Goal: Task Accomplishment & Management: Manage account settings

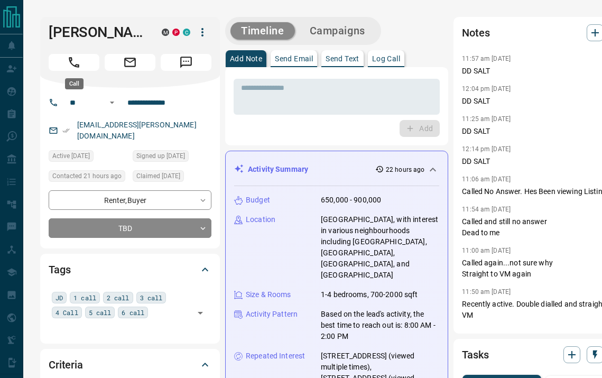
click at [83, 63] on button "Call" at bounding box center [74, 62] width 51 height 17
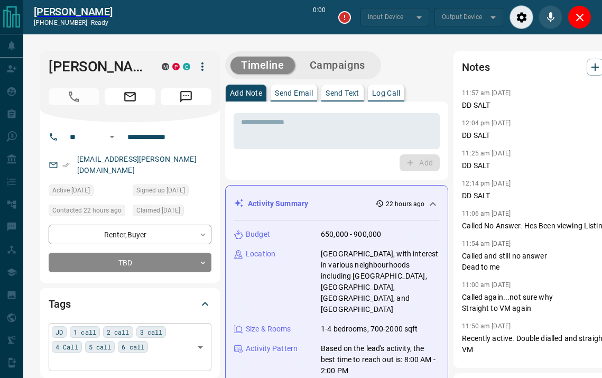
click at [158, 336] on div "JD 1 call 2 call 3 call 4 Call 5 call 6 call ​" at bounding box center [130, 347] width 163 height 48
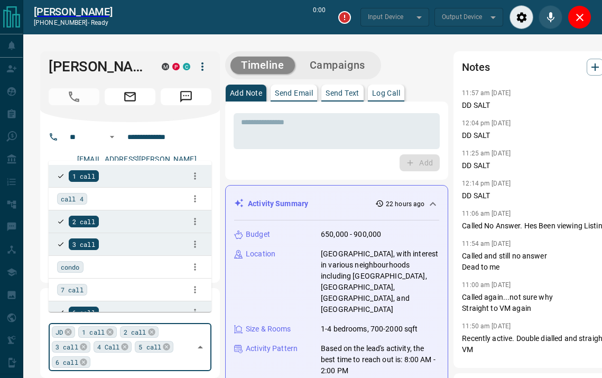
type input "*"
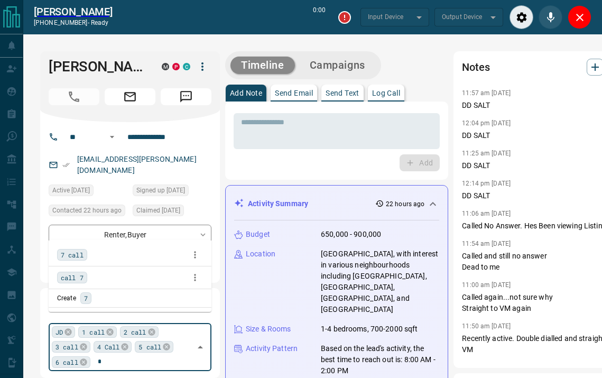
type input "*******"
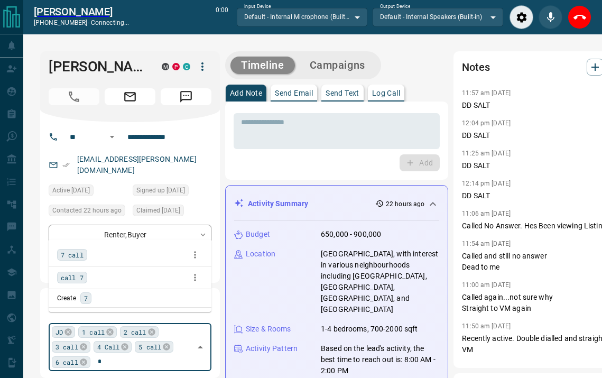
click at [78, 251] on span "7 call" at bounding box center [72, 254] width 23 height 11
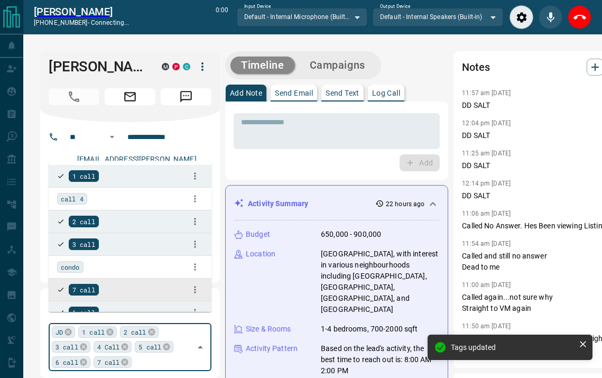
click at [413, 71] on div "Timeline Campaigns" at bounding box center [336, 65] width 223 height 28
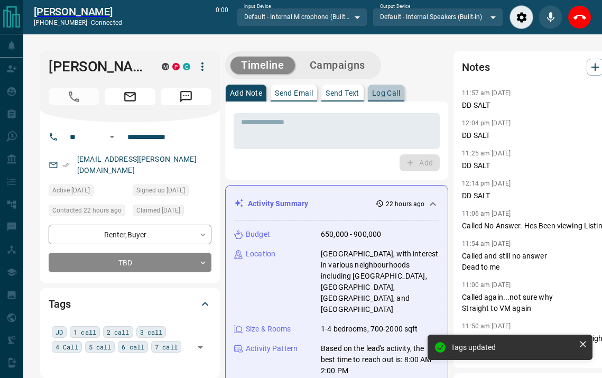
click at [392, 87] on button "Log Call" at bounding box center [386, 93] width 36 height 17
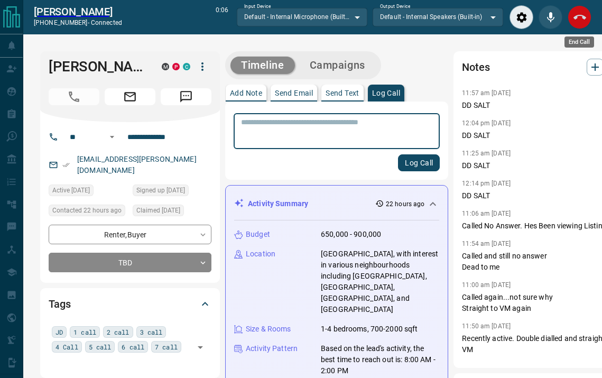
click at [583, 17] on icon "End Call" at bounding box center [579, 17] width 13 height 5
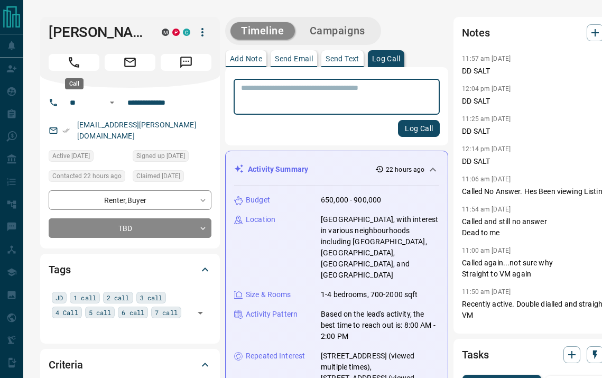
click at [81, 68] on button "Call" at bounding box center [74, 62] width 51 height 17
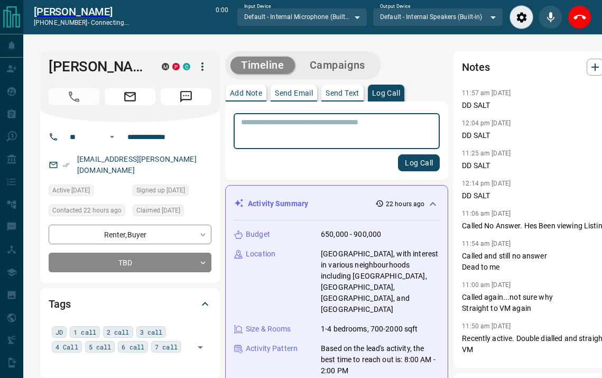
click at [316, 137] on textarea at bounding box center [336, 131] width 191 height 27
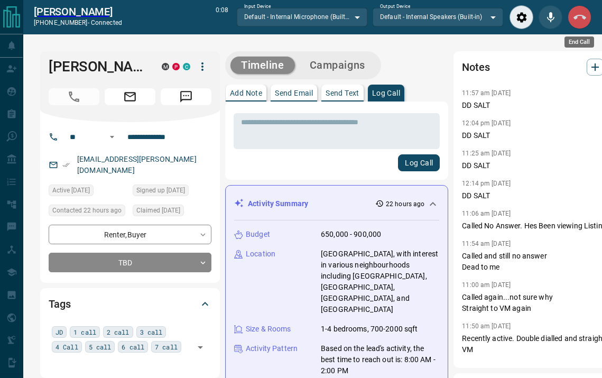
click at [585, 17] on icon "End Call" at bounding box center [579, 17] width 13 height 5
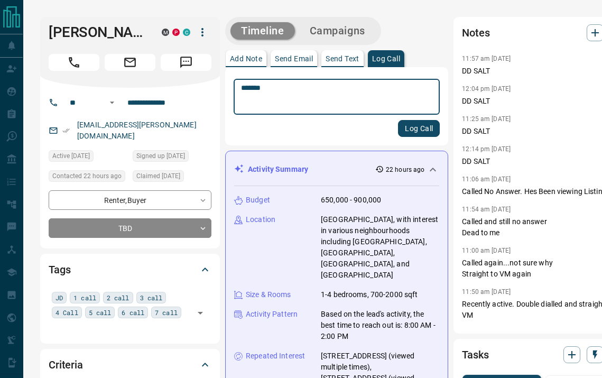
type textarea "*******"
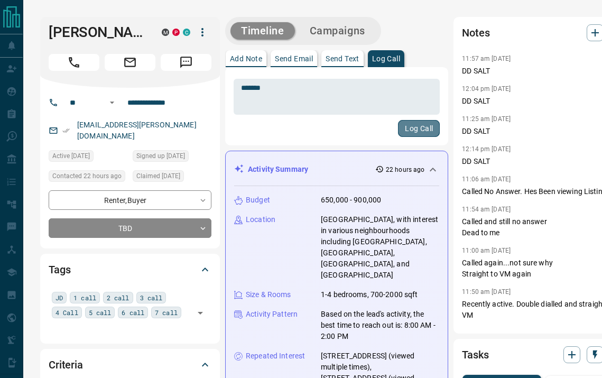
click at [398, 126] on button "Log Call" at bounding box center [419, 128] width 42 height 17
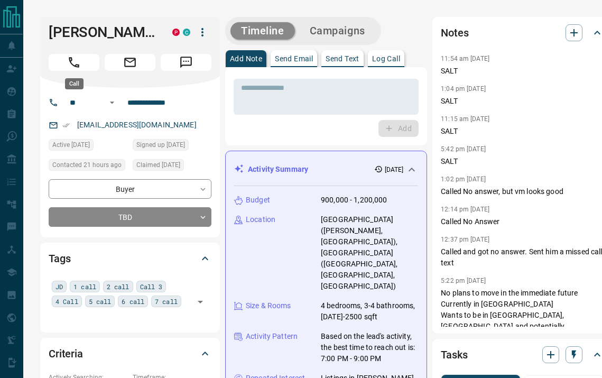
click at [78, 66] on icon "Call" at bounding box center [74, 62] width 11 height 11
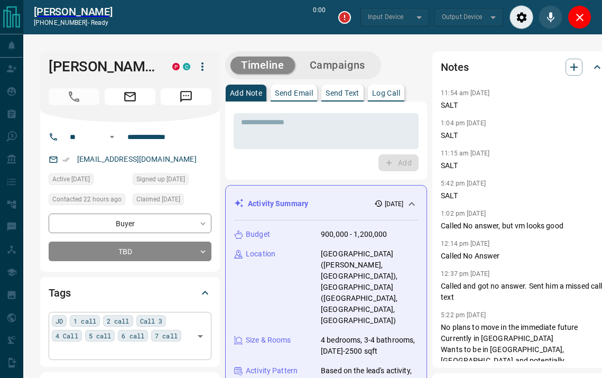
type input "*******"
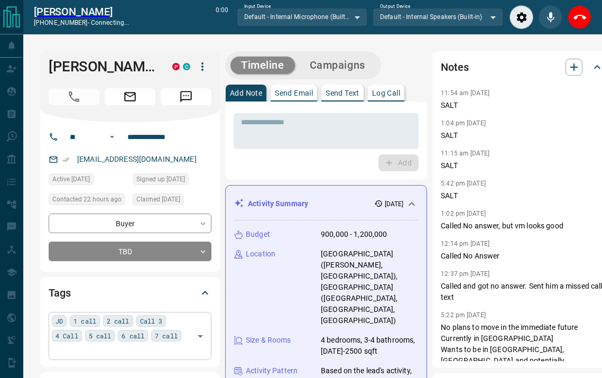
click at [181, 341] on div "7 call" at bounding box center [166, 336] width 30 height 12
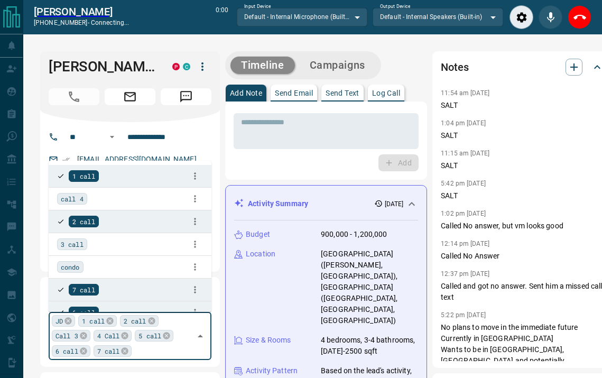
type input "*"
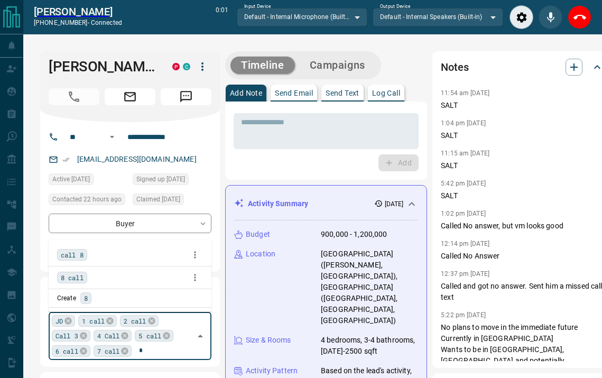
click at [82, 277] on span "8 call" at bounding box center [72, 277] width 23 height 11
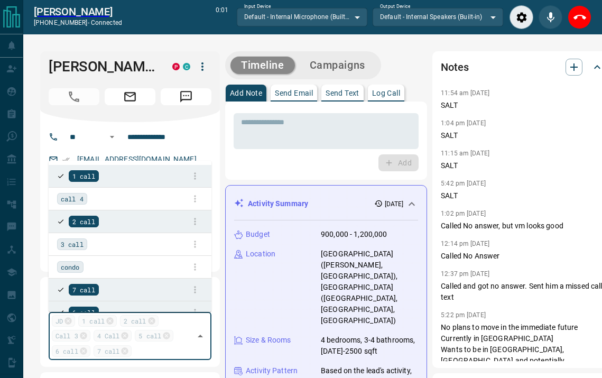
scroll to position [262, 0]
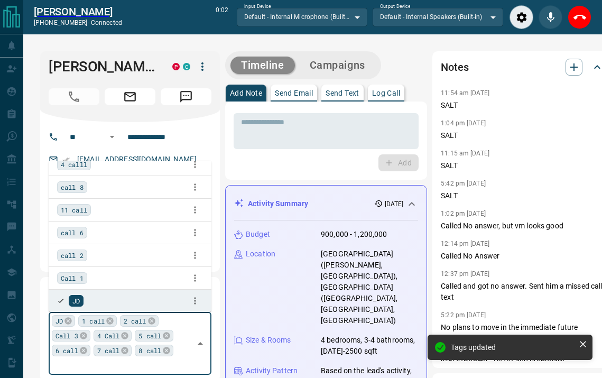
click at [218, 330] on div "Tags JD 1 call 2 call Call 3 4 Call 5 call 6 call 7 call 8 call ​" at bounding box center [130, 329] width 180 height 104
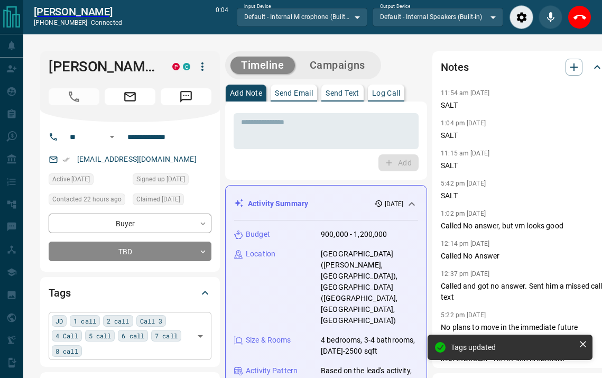
click at [385, 95] on p "Log Call" at bounding box center [386, 92] width 28 height 7
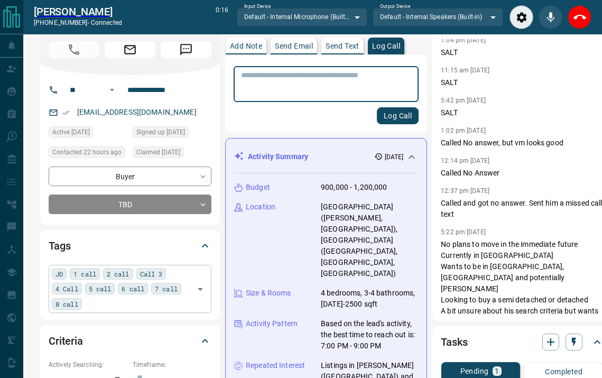
scroll to position [0, 0]
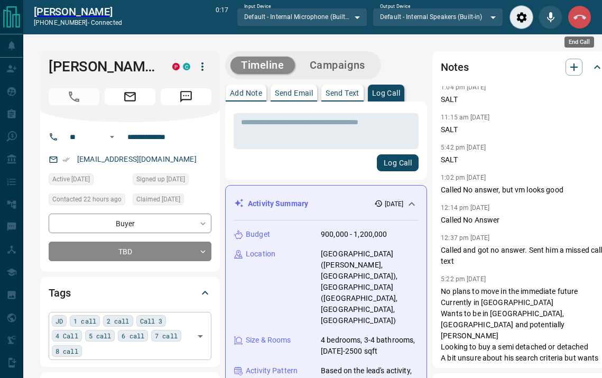
click at [574, 22] on icon "End Call" at bounding box center [579, 17] width 13 height 13
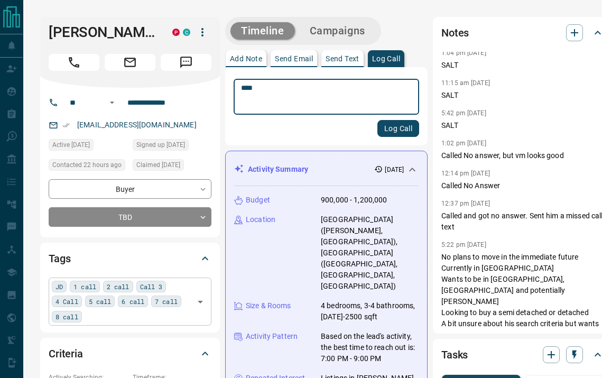
type textarea "****"
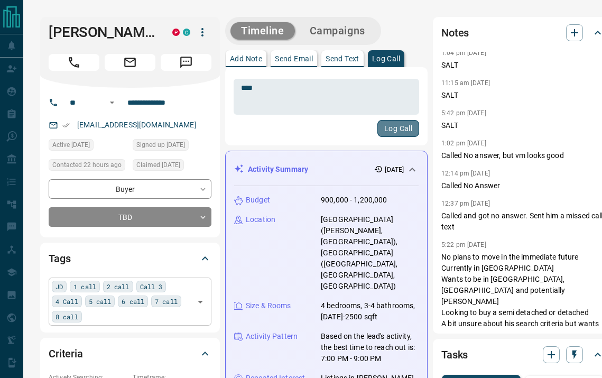
click at [381, 128] on button "Log Call" at bounding box center [398, 128] width 42 height 17
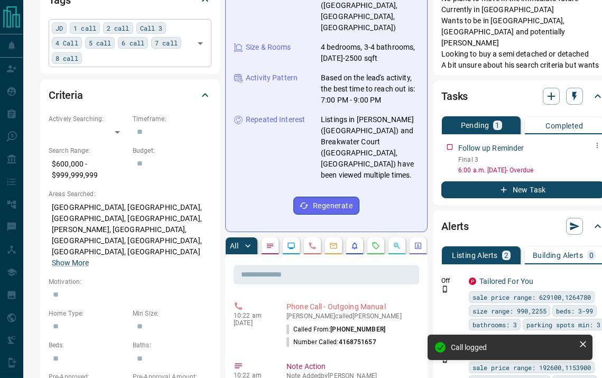
scroll to position [258, 11]
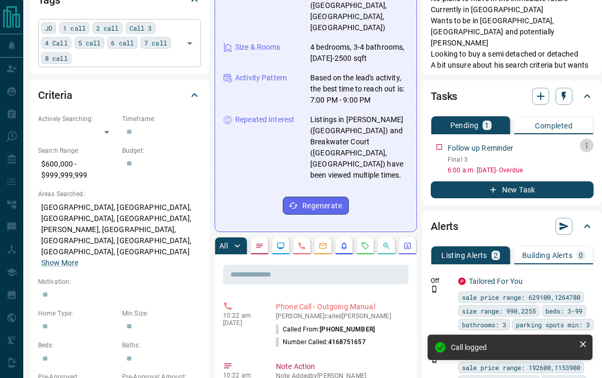
click at [587, 146] on icon "button" at bounding box center [586, 145] width 8 height 8
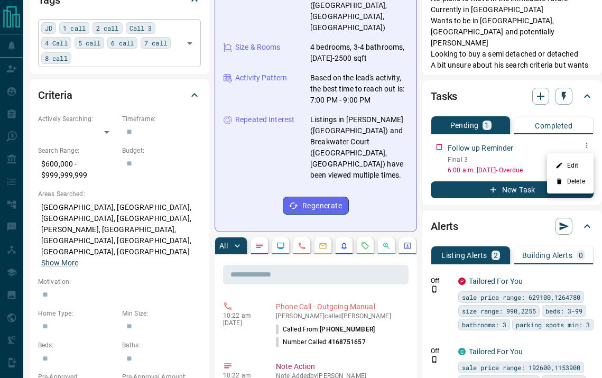
click at [566, 164] on li "Edit" at bounding box center [570, 166] width 47 height 16
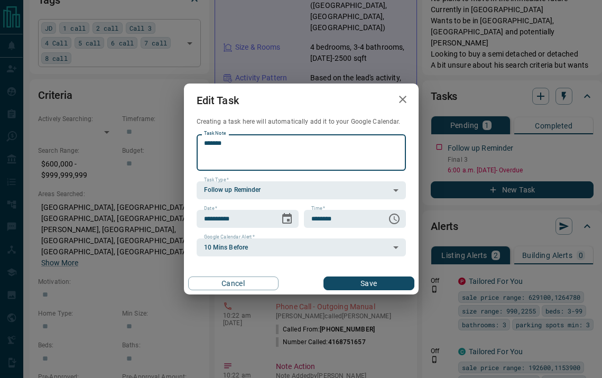
click at [256, 150] on textarea "*******" at bounding box center [301, 152] width 194 height 27
type textarea "*******"
click at [288, 219] on icon "Choose date, selected date is Aug 13, 2025" at bounding box center [287, 218] width 10 height 11
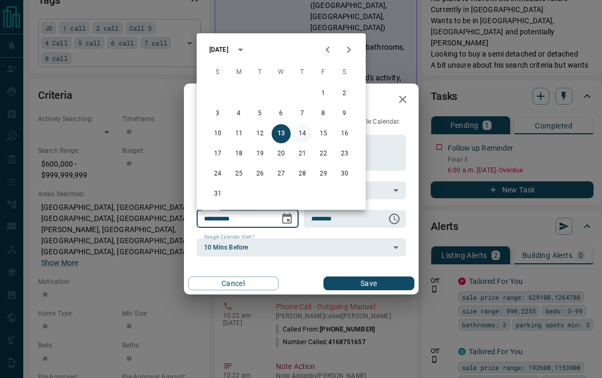
click at [300, 132] on button "14" at bounding box center [302, 133] width 19 height 19
type input "**********"
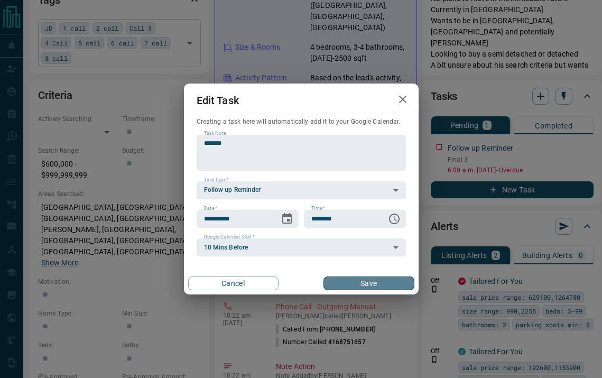
click at [332, 283] on button "Save" at bounding box center [368, 283] width 90 height 14
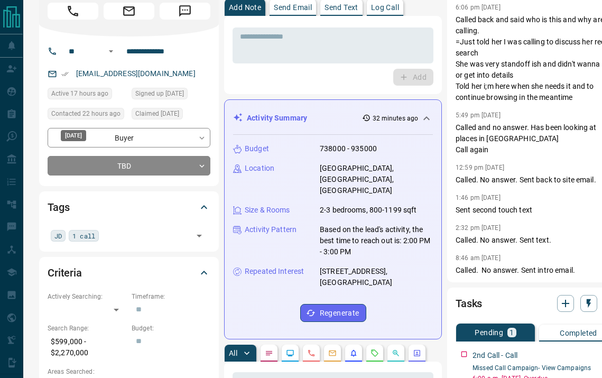
scroll to position [0, 1]
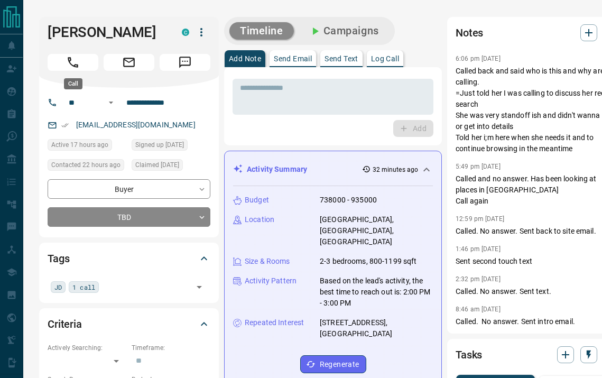
click at [72, 65] on icon "Call" at bounding box center [73, 62] width 11 height 11
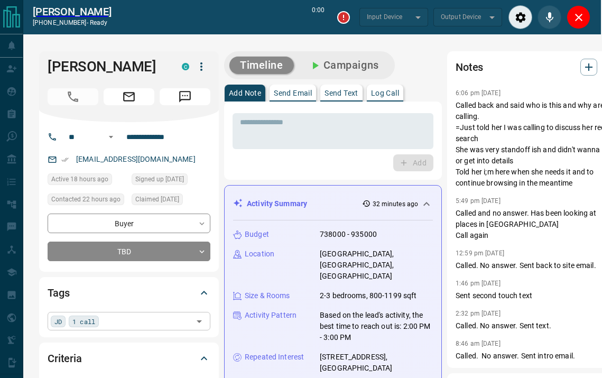
click at [127, 317] on input "text" at bounding box center [146, 321] width 88 height 12
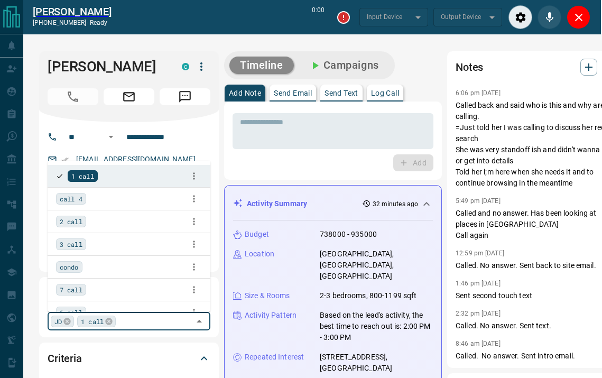
type input "*******"
type input "*"
type input "*******"
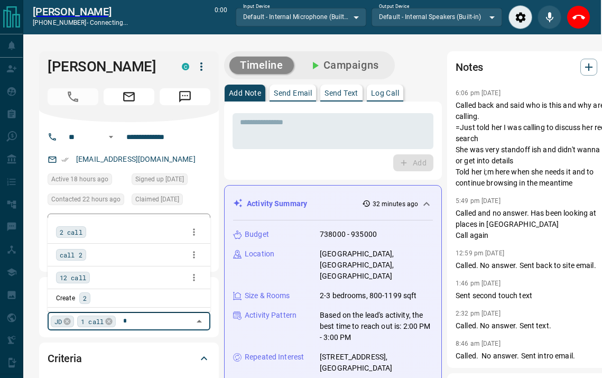
click at [78, 236] on span "2 call" at bounding box center [71, 232] width 23 height 11
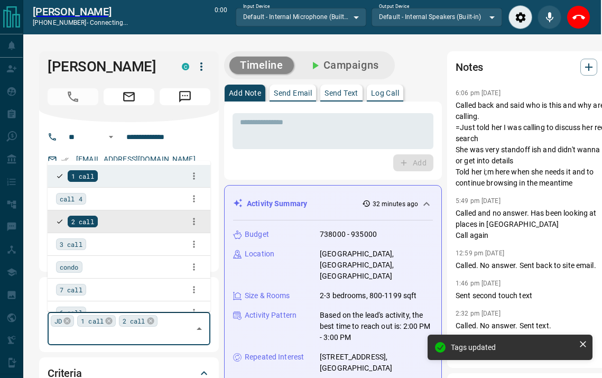
click at [392, 95] on p "Log Call" at bounding box center [385, 92] width 28 height 7
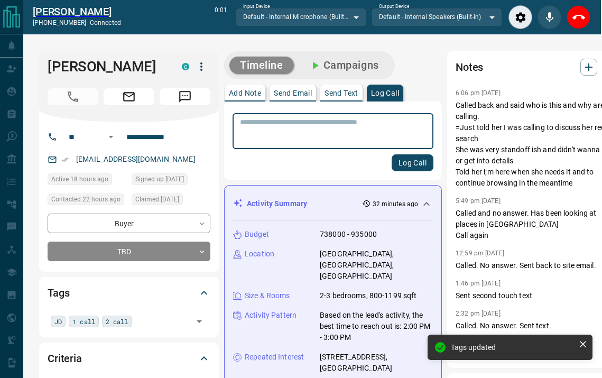
scroll to position [1, 0]
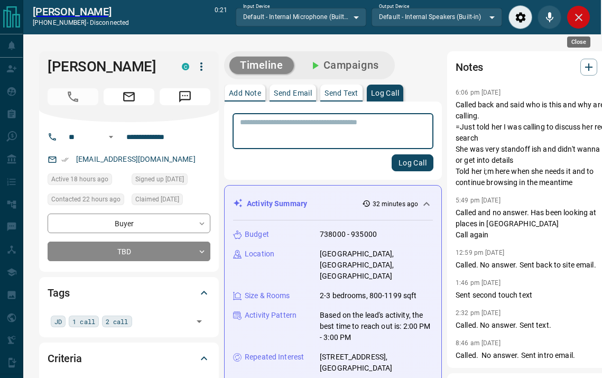
click at [577, 13] on icon "Close" at bounding box center [578, 17] width 13 height 13
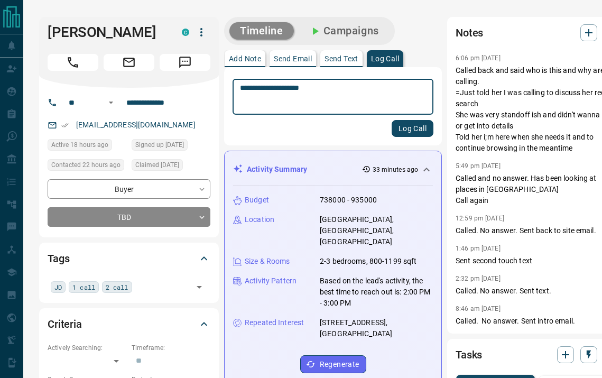
type textarea "**********"
click at [392, 133] on button "Log Call" at bounding box center [413, 128] width 42 height 17
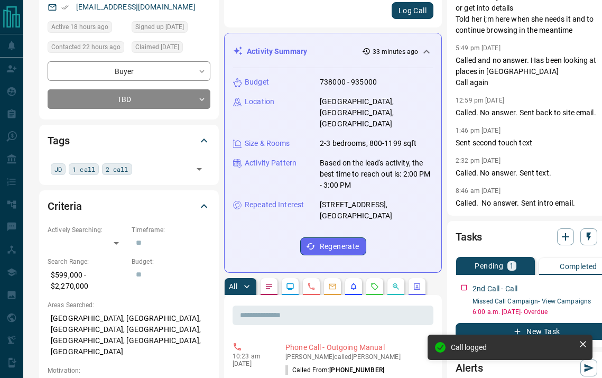
scroll to position [167, 1]
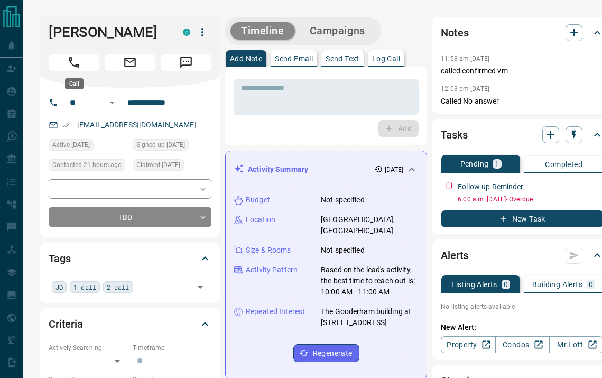
click at [83, 67] on button "Call" at bounding box center [74, 62] width 51 height 17
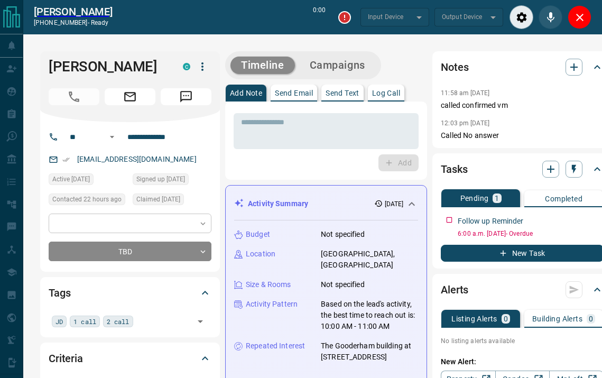
type input "*******"
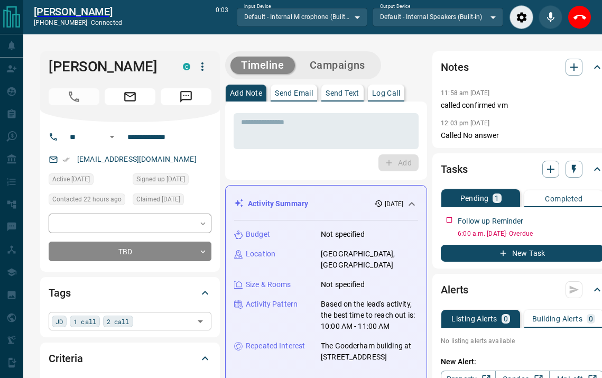
click at [159, 318] on div "JD 1 call 2 call ​" at bounding box center [130, 321] width 163 height 18
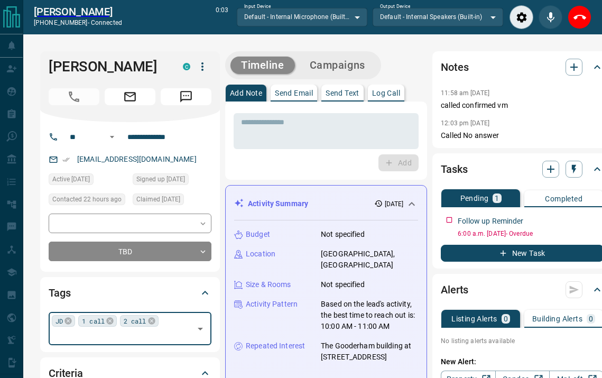
type input "*"
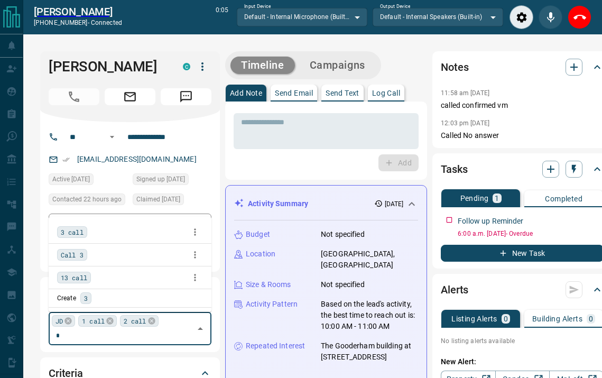
click at [81, 231] on span "3 call" at bounding box center [72, 232] width 23 height 11
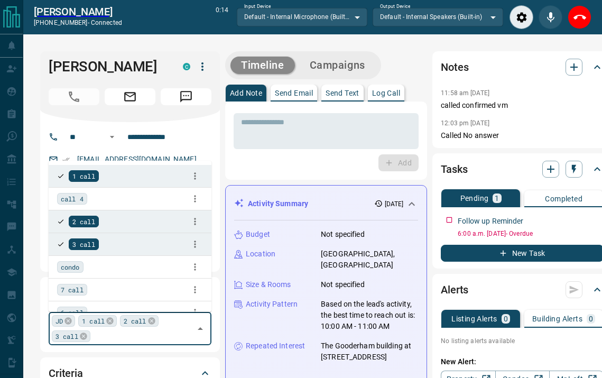
click at [394, 95] on p "Log Call" at bounding box center [386, 92] width 28 height 7
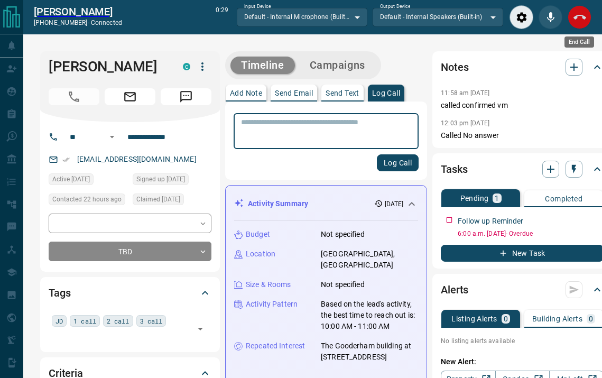
click at [581, 7] on button "End Call" at bounding box center [580, 17] width 24 height 24
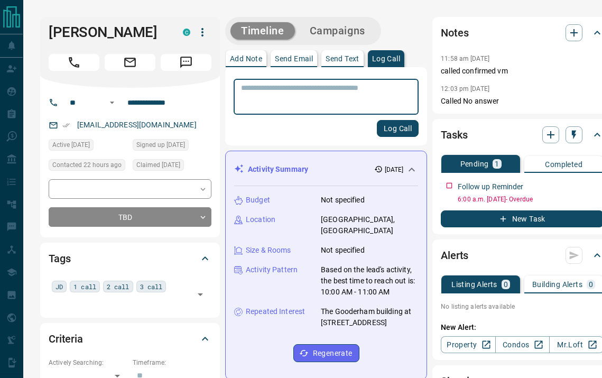
click at [308, 95] on textarea at bounding box center [326, 97] width 170 height 27
type textarea "****"
click at [382, 134] on button "Log Call" at bounding box center [398, 128] width 42 height 17
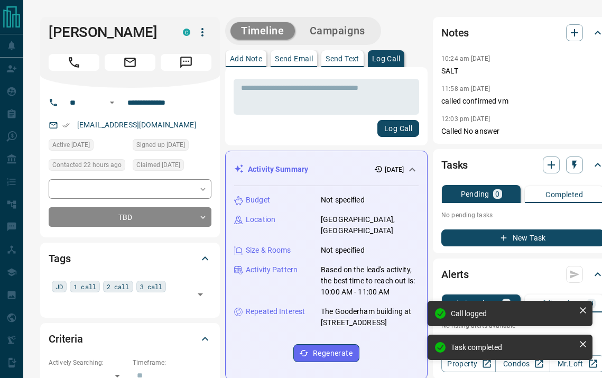
click at [499, 239] on icon "button" at bounding box center [504, 238] width 10 height 10
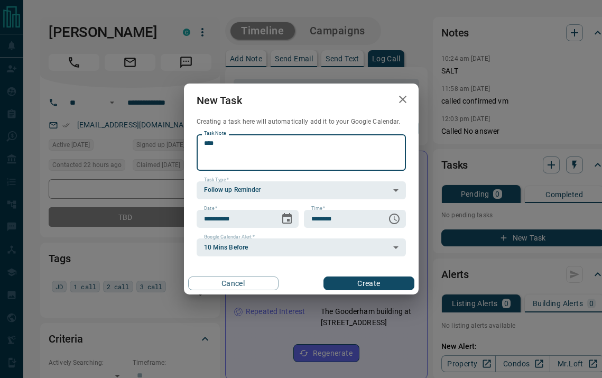
type textarea "****"
click at [368, 285] on button "Create" at bounding box center [368, 283] width 90 height 14
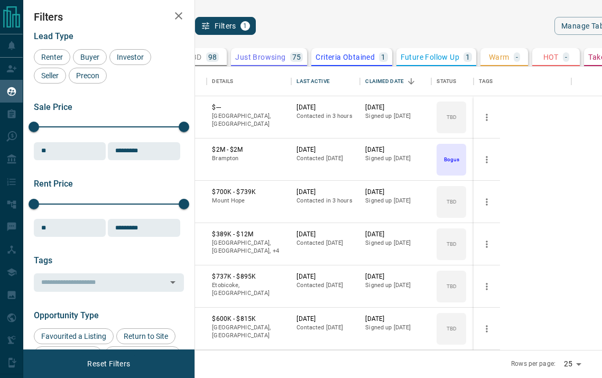
scroll to position [283, 394]
click at [219, 60] on div "98" at bounding box center [212, 57] width 13 height 10
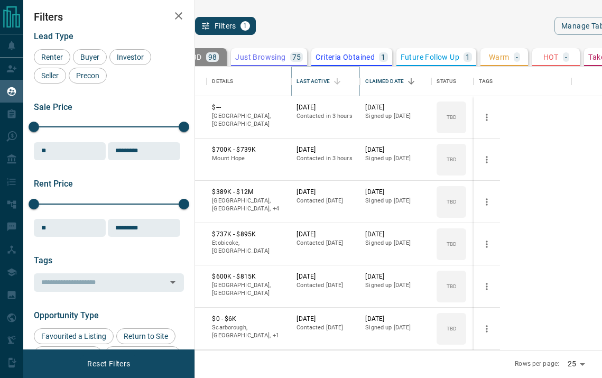
click at [342, 84] on icon "Sort" at bounding box center [337, 82] width 10 height 10
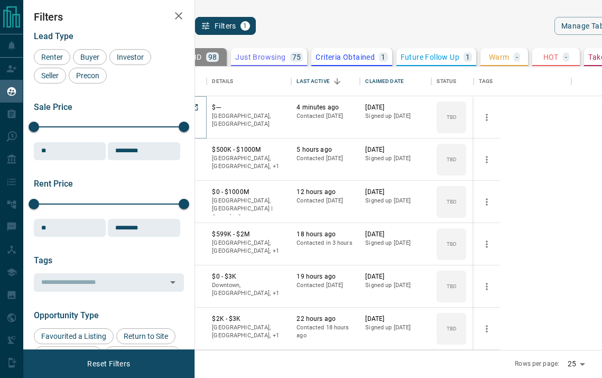
click at [193, 107] on button "[PERSON_NAME]" at bounding box center [165, 108] width 55 height 10
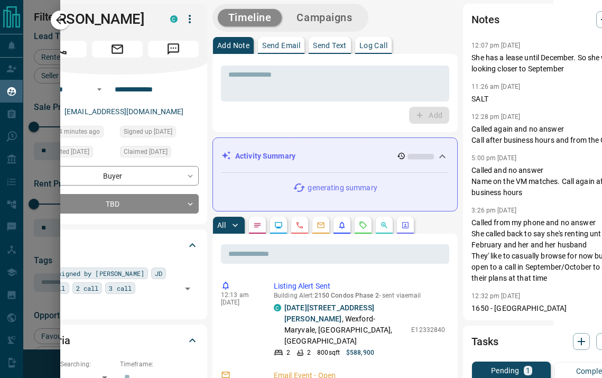
scroll to position [7, 0]
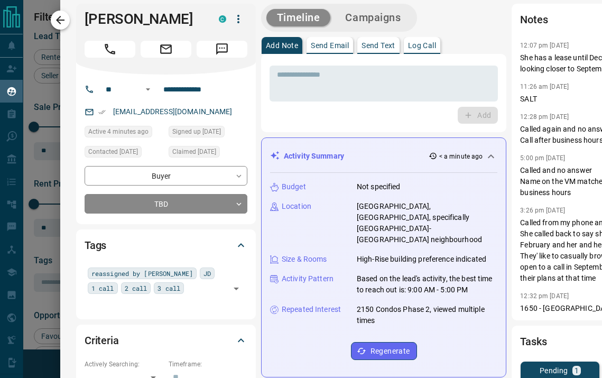
click at [62, 23] on icon "button" at bounding box center [60, 20] width 13 height 13
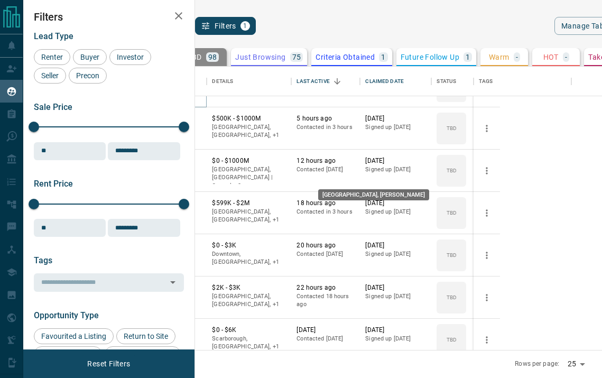
scroll to position [1, 0]
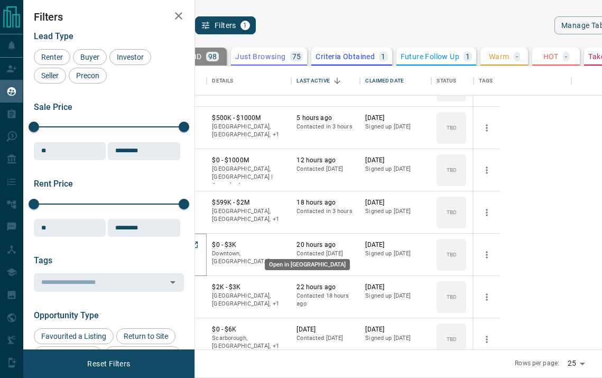
click at [201, 245] on link "Open in New Tab" at bounding box center [195, 245] width 14 height 14
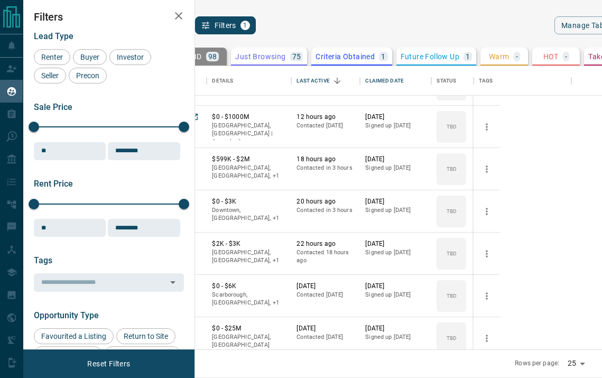
scroll to position [80, 0]
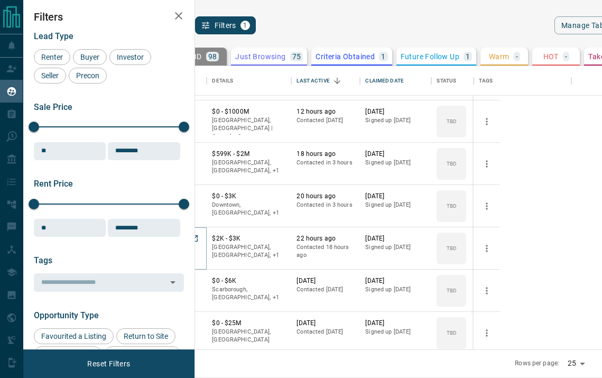
click at [193, 238] on button "[PERSON_NAME]" at bounding box center [165, 239] width 55 height 10
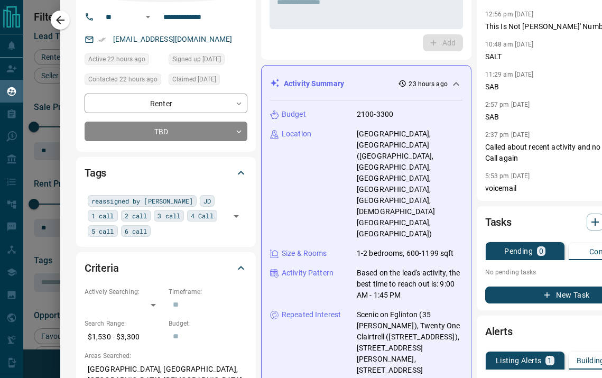
scroll to position [76, 0]
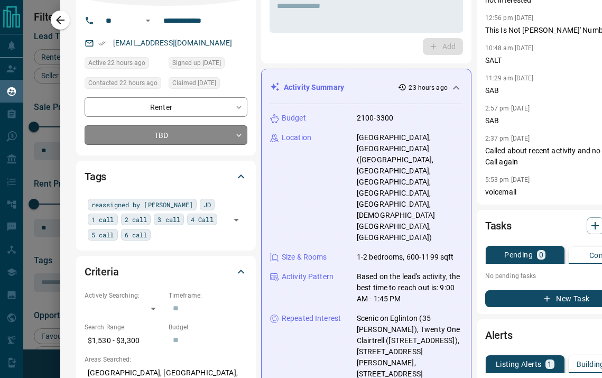
click at [240, 136] on body "Lead Transfers Claim Leads My Leads Tasks Opportunities Deals Campaigns Automat…" at bounding box center [301, 188] width 602 height 377
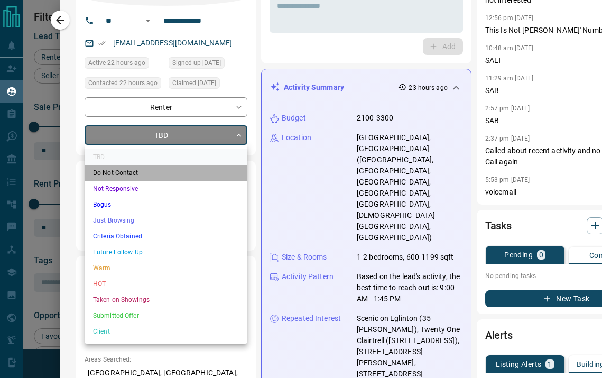
click at [198, 173] on li "Do Not Contact" at bounding box center [166, 173] width 163 height 16
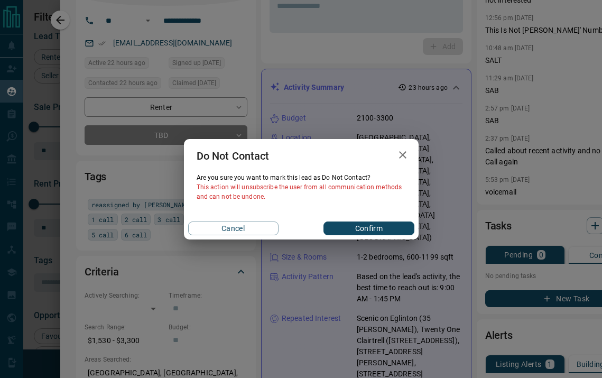
click at [362, 224] on button "Confirm" at bounding box center [368, 228] width 90 height 14
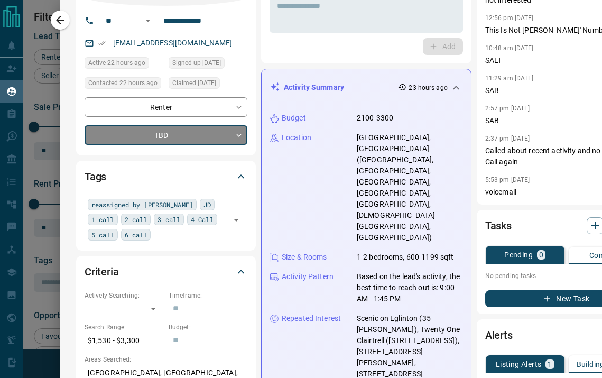
type input "*"
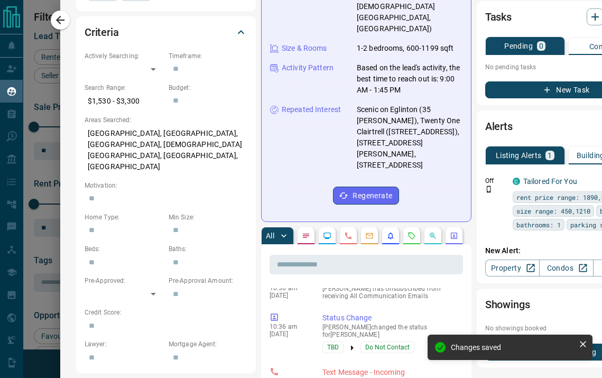
scroll to position [0, 0]
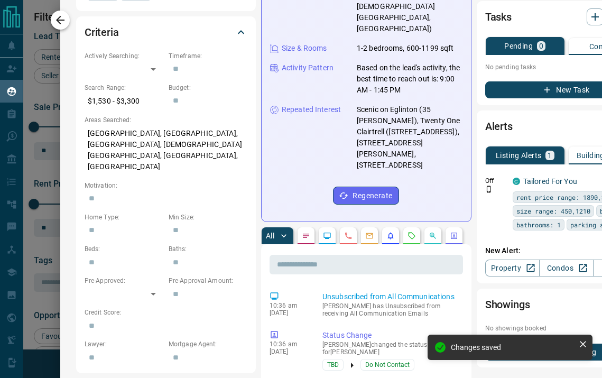
click at [65, 20] on icon "button" at bounding box center [60, 20] width 13 height 13
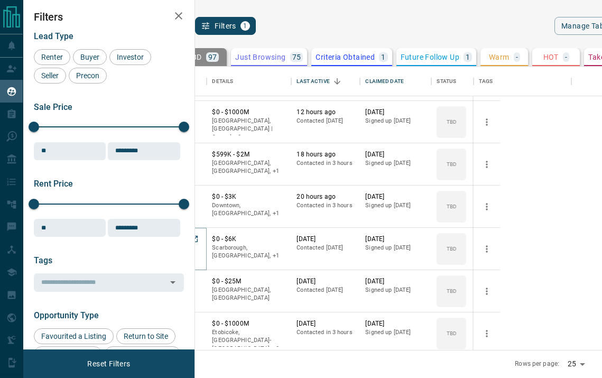
click at [193, 240] on button "[PERSON_NAME]" at bounding box center [165, 240] width 55 height 10
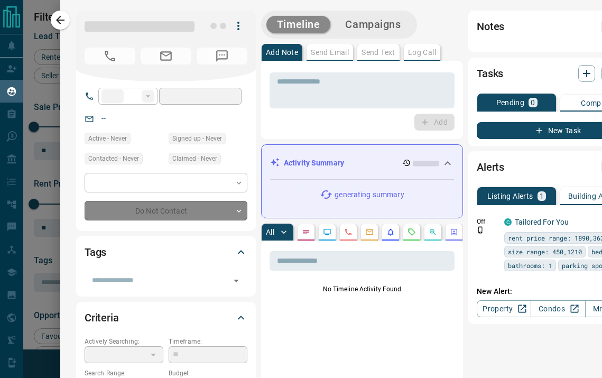
type input "**"
type input "**********"
type input "**"
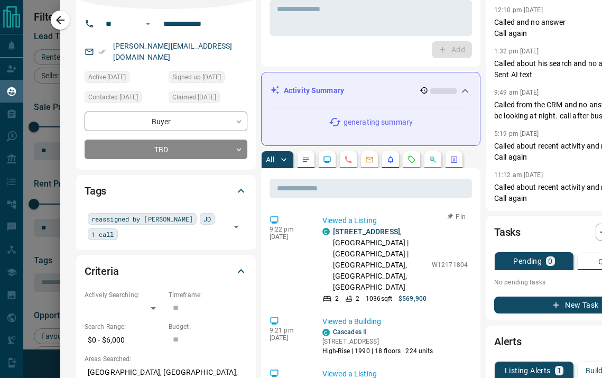
scroll to position [10, 0]
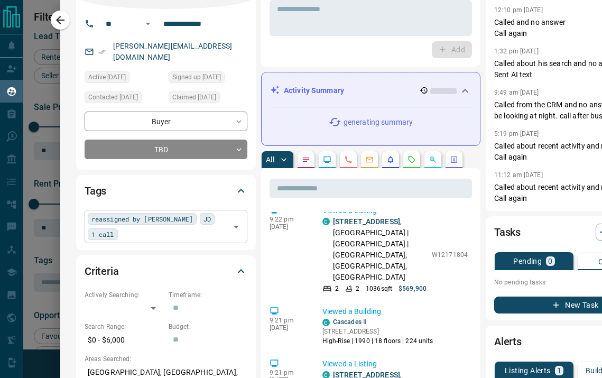
click at [201, 228] on input "text" at bounding box center [174, 234] width 106 height 12
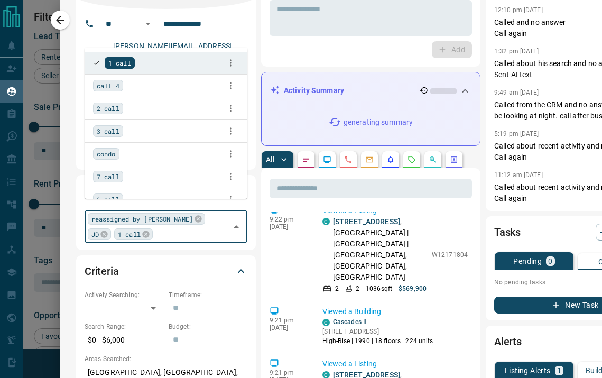
type input "*"
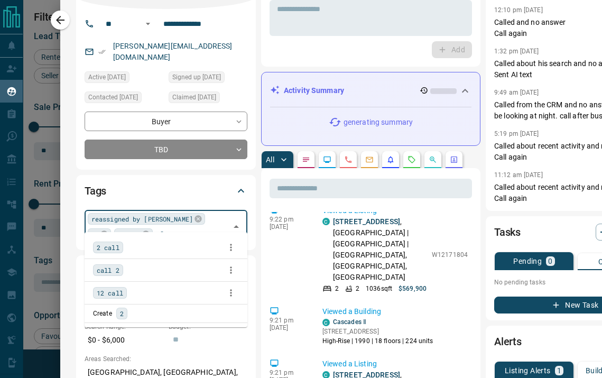
click at [108, 250] on span "2 call" at bounding box center [108, 247] width 23 height 11
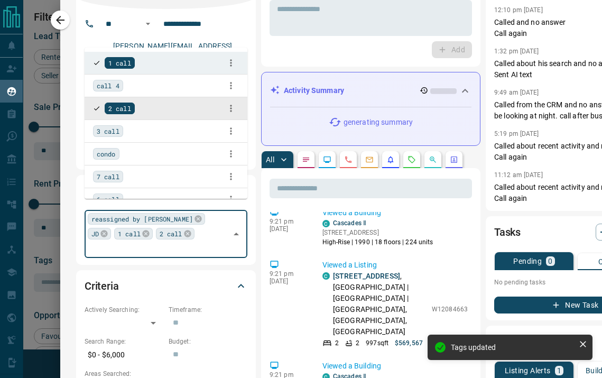
scroll to position [63, 0]
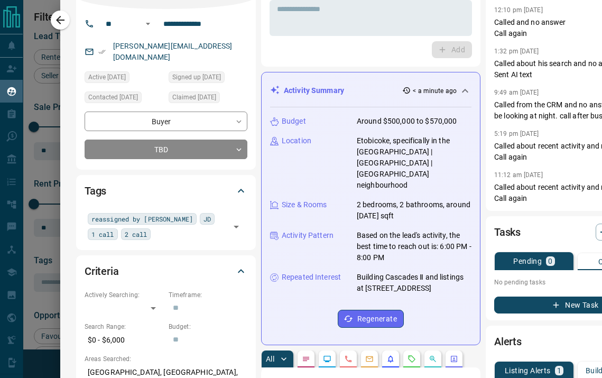
click at [168, 263] on div "Criteria" at bounding box center [160, 271] width 150 height 17
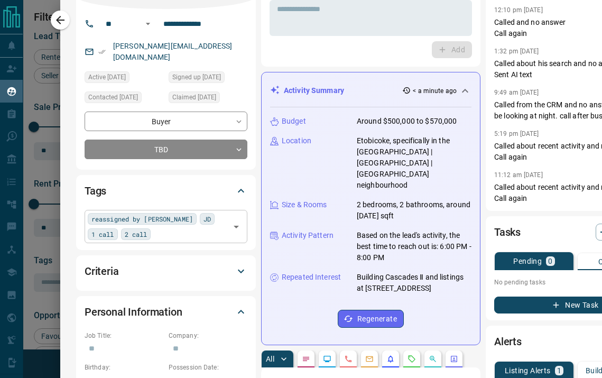
scroll to position [0, 0]
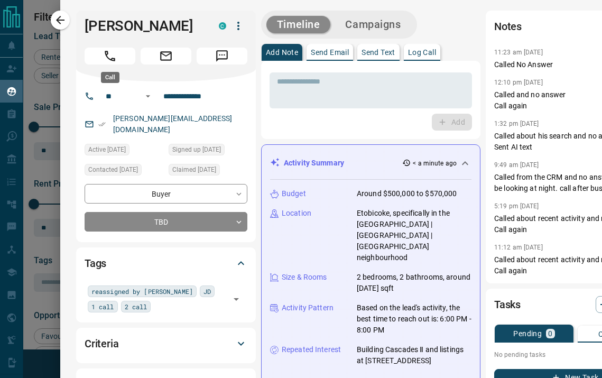
click at [104, 55] on icon "Call" at bounding box center [110, 56] width 14 height 14
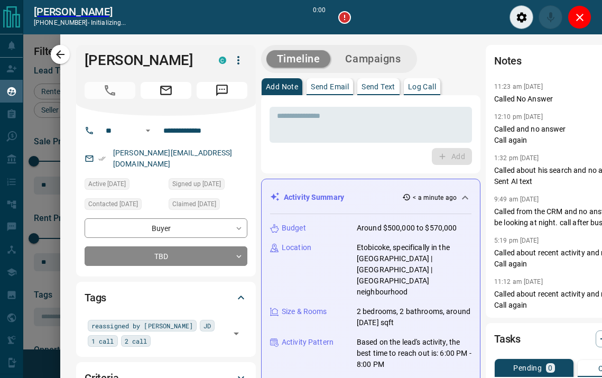
scroll to position [251, 394]
type input "*******"
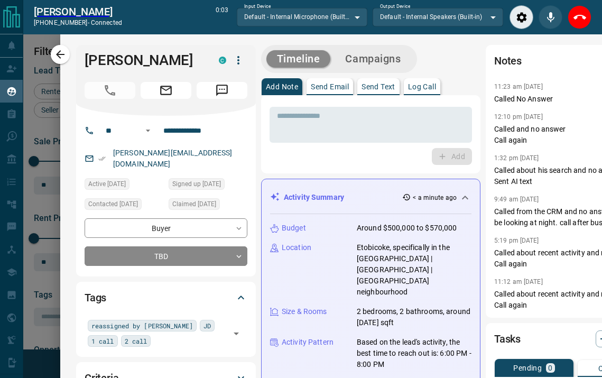
click at [420, 86] on p "Log Call" at bounding box center [422, 86] width 28 height 7
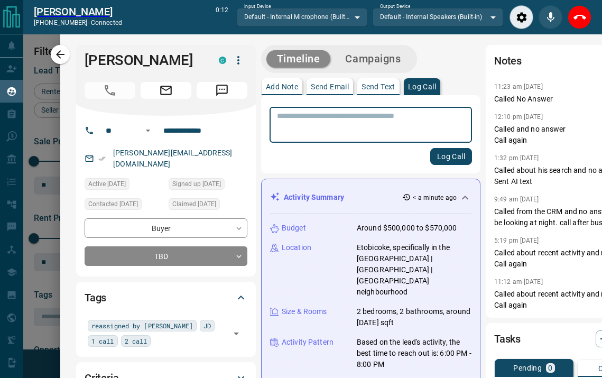
click at [407, 122] on textarea at bounding box center [371, 125] width 188 height 27
click at [580, 20] on icon "End Call" at bounding box center [579, 17] width 13 height 13
click at [381, 148] on div "Log Call" at bounding box center [371, 156] width 202 height 17
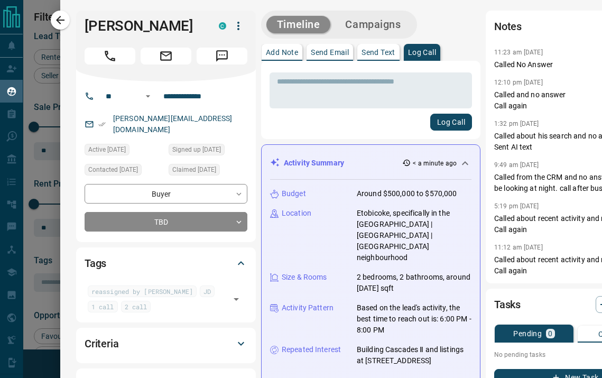
scroll to position [283, 394]
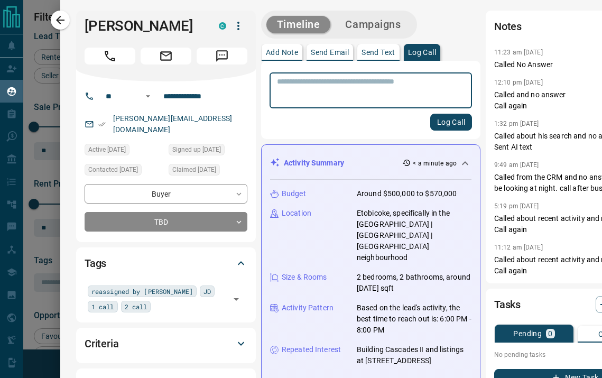
click at [364, 91] on textarea at bounding box center [371, 90] width 188 height 27
type textarea "****"
click at [444, 120] on button "Log Call" at bounding box center [451, 122] width 42 height 17
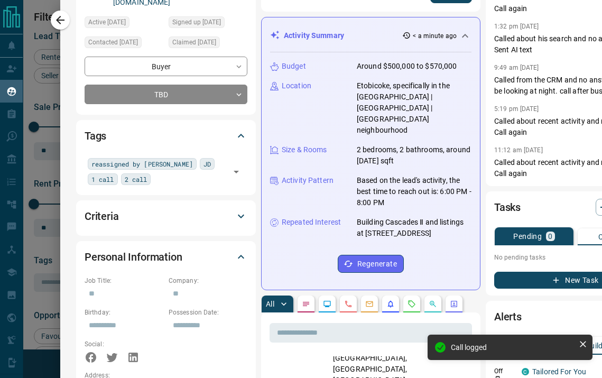
scroll to position [234, 0]
click at [508, 281] on button "New Task" at bounding box center [575, 280] width 163 height 17
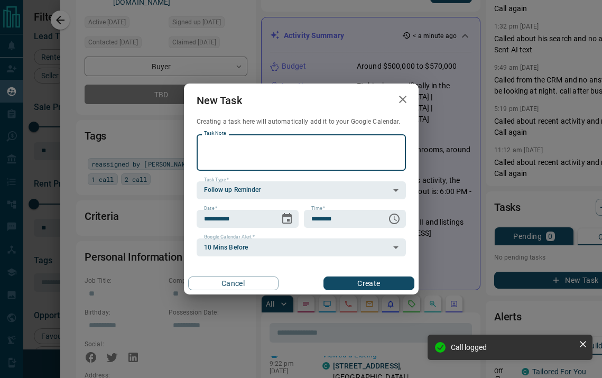
click at [367, 281] on button "Create" at bounding box center [368, 283] width 90 height 14
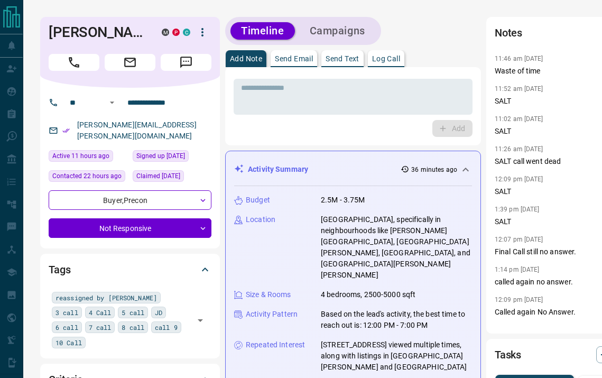
click at [205, 34] on icon "button" at bounding box center [202, 32] width 13 height 13
click at [195, 49] on li "Reassign Lead" at bounding box center [181, 53] width 62 height 16
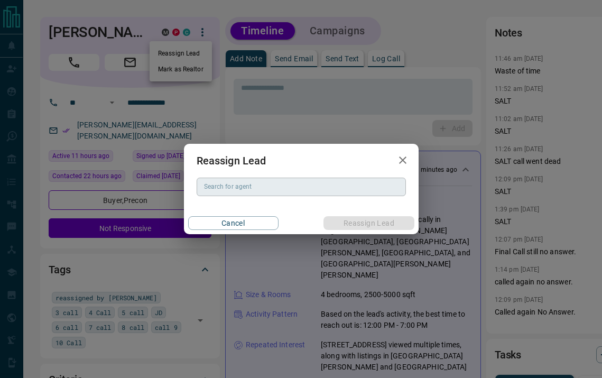
click at [240, 188] on input "Search for agent" at bounding box center [300, 187] width 201 height 12
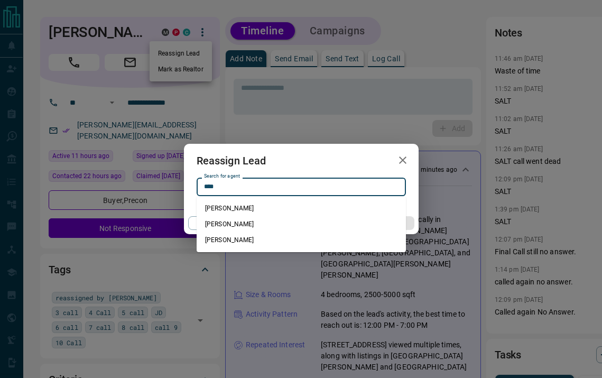
click at [232, 230] on li "[PERSON_NAME]" at bounding box center [301, 224] width 209 height 16
type input "**********"
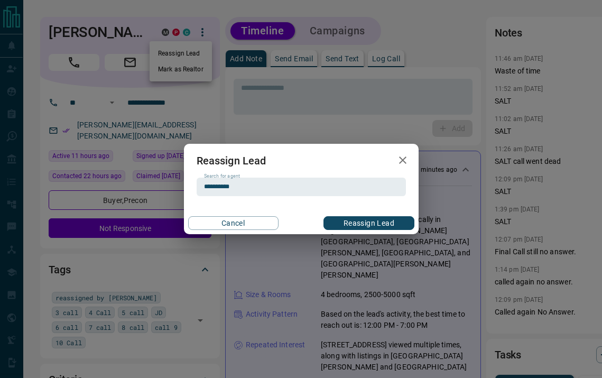
click at [350, 225] on button "Reassign Lead" at bounding box center [368, 223] width 90 height 14
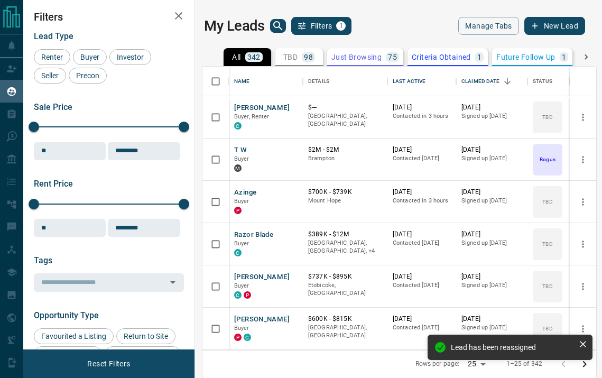
scroll to position [283, 394]
click at [440, 81] on div "Last Active" at bounding box center [422, 82] width 58 height 30
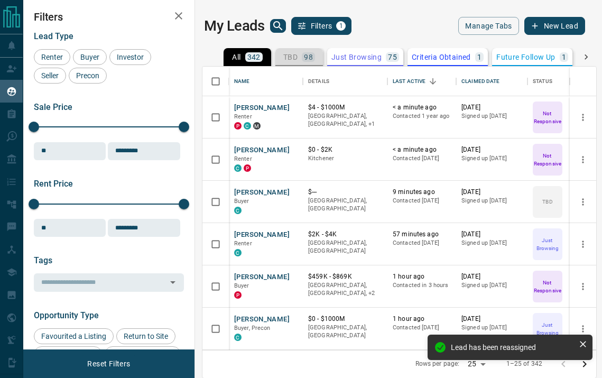
click at [301, 54] on div "TBD 98" at bounding box center [299, 57] width 32 height 10
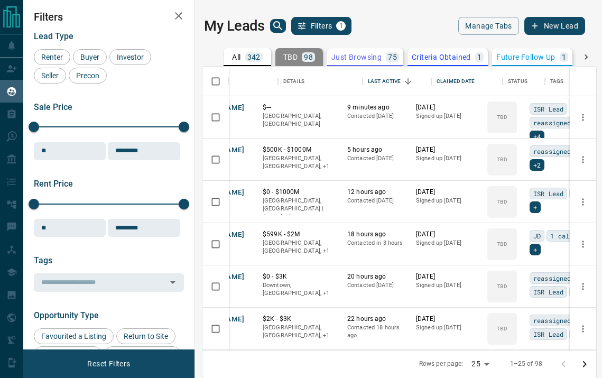
scroll to position [0, 0]
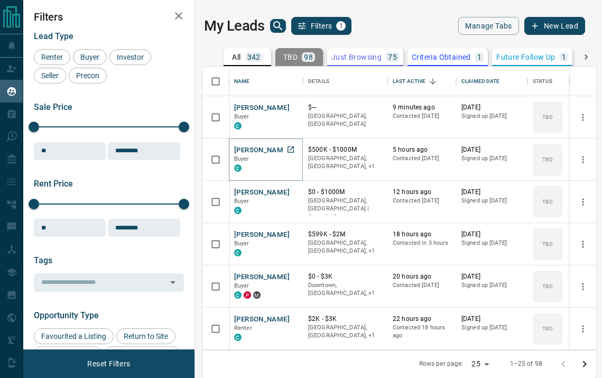
click at [251, 149] on button "[PERSON_NAME]" at bounding box center [261, 150] width 55 height 10
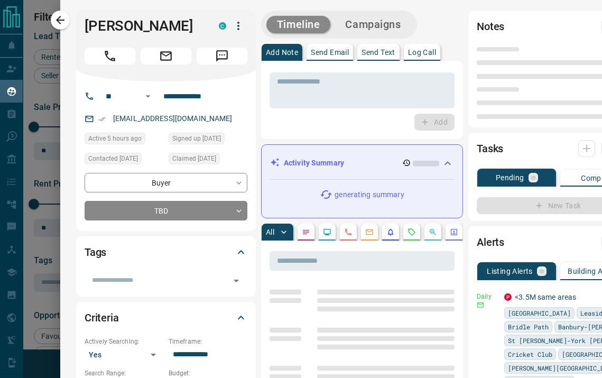
type input "**"
type input "**********"
type input "**"
type input "*"
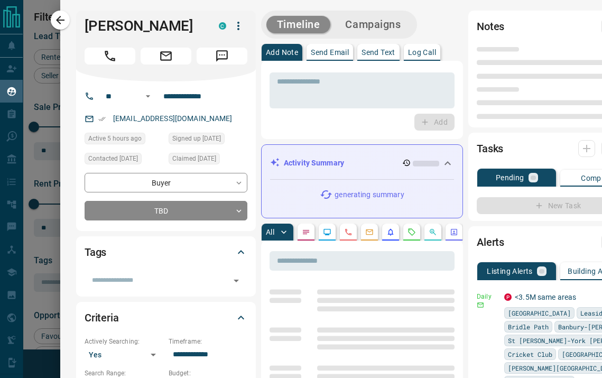
type input "**********"
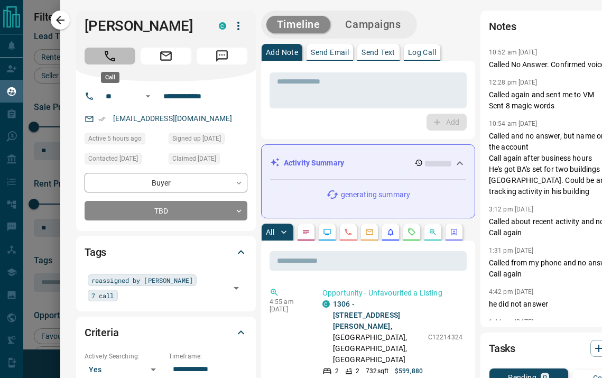
click at [111, 60] on icon "Call" at bounding box center [110, 56] width 11 height 11
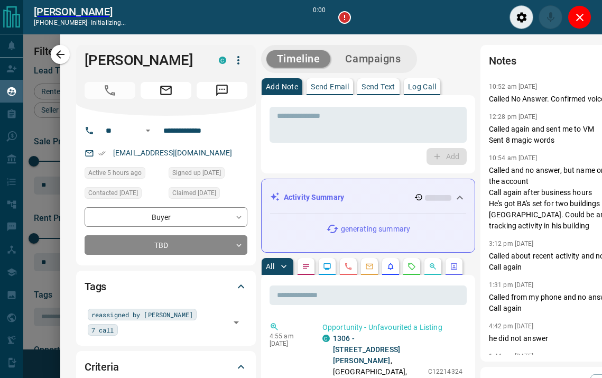
scroll to position [251, 394]
click at [176, 326] on input "text" at bounding box center [174, 329] width 106 height 12
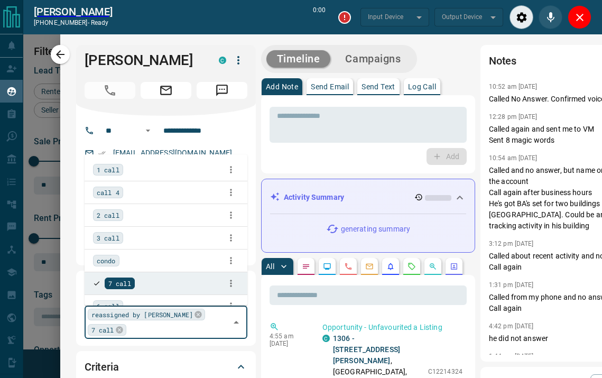
scroll to position [993, 0]
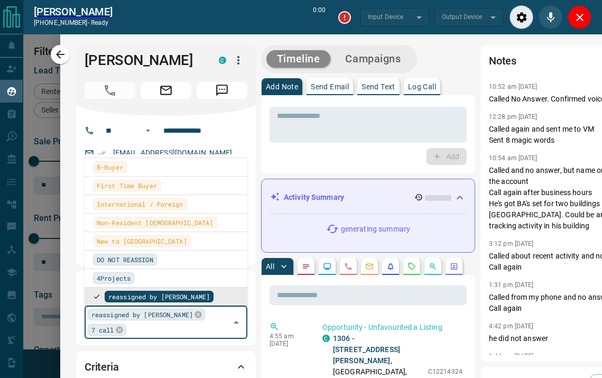
type input "*******"
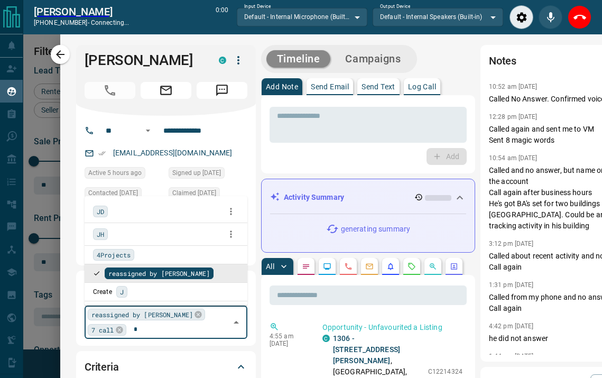
scroll to position [0, 0]
type input "**"
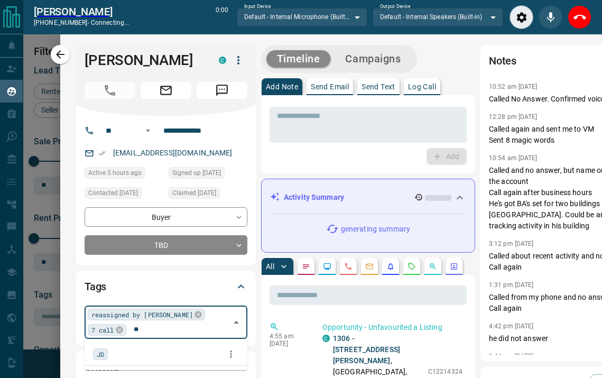
click at [99, 353] on span "JD" at bounding box center [100, 354] width 7 height 11
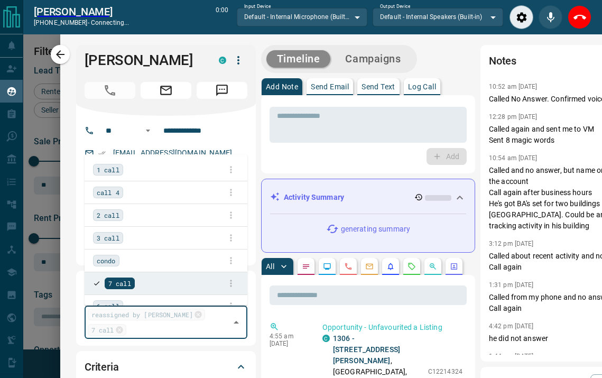
scroll to position [993, 0]
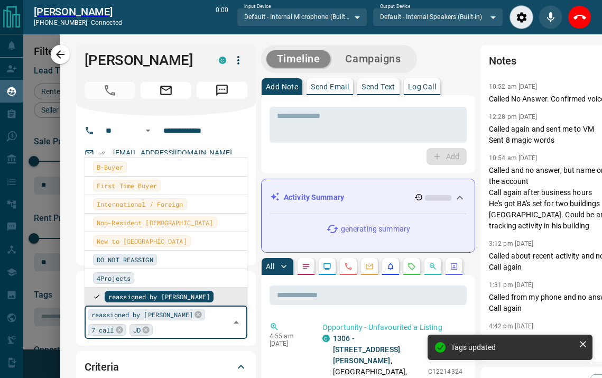
type input "*"
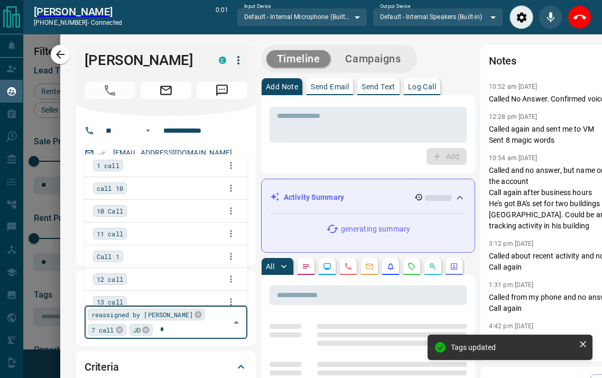
click at [104, 167] on span "1 call" at bounding box center [108, 165] width 23 height 11
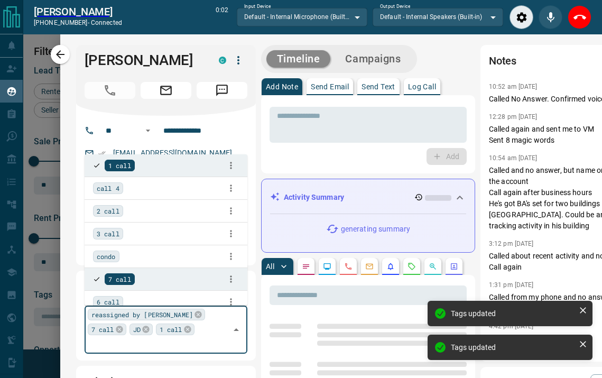
scroll to position [993, 0]
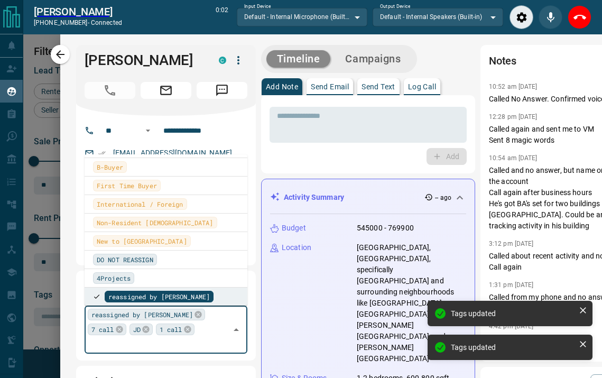
click at [439, 61] on div "Timeline Campaigns" at bounding box center [368, 59] width 214 height 28
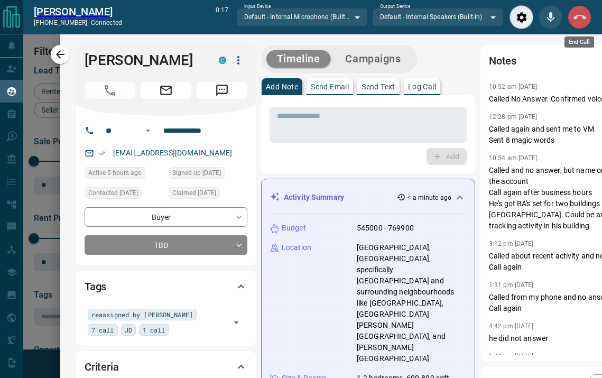
click at [582, 17] on icon "End Call" at bounding box center [579, 17] width 13 height 5
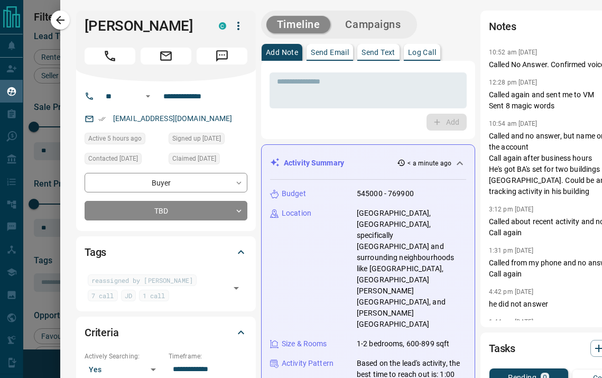
scroll to position [283, 394]
click at [58, 16] on icon "button" at bounding box center [60, 20] width 13 height 13
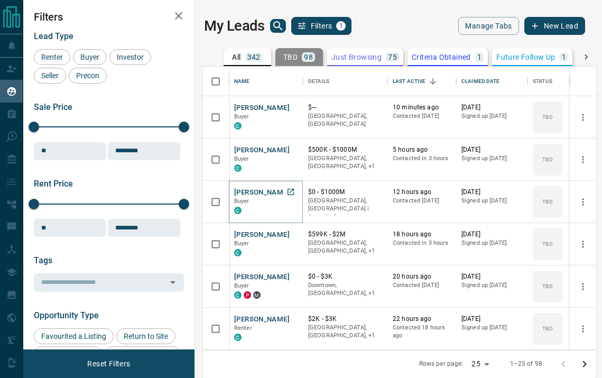
click at [260, 193] on button "[PERSON_NAME]" at bounding box center [261, 193] width 55 height 10
